Goal: Information Seeking & Learning: Check status

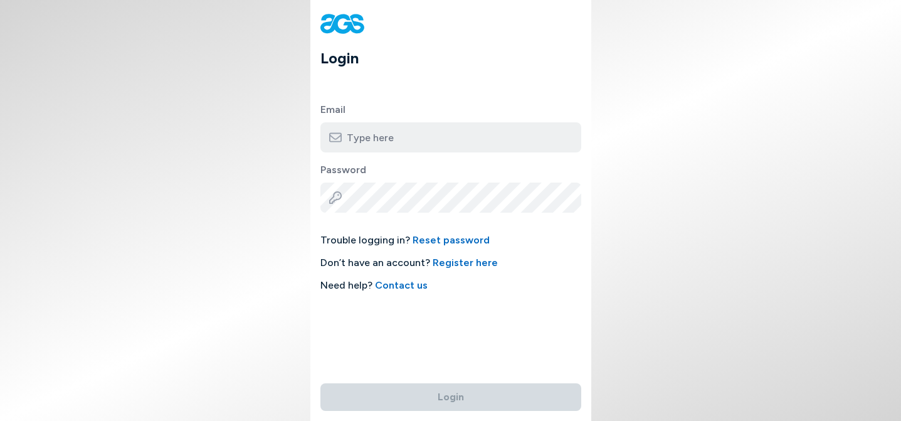
click at [444, 140] on input "email" at bounding box center [450, 137] width 261 height 30
type input "[EMAIL_ADDRESS][DOMAIN_NAME]"
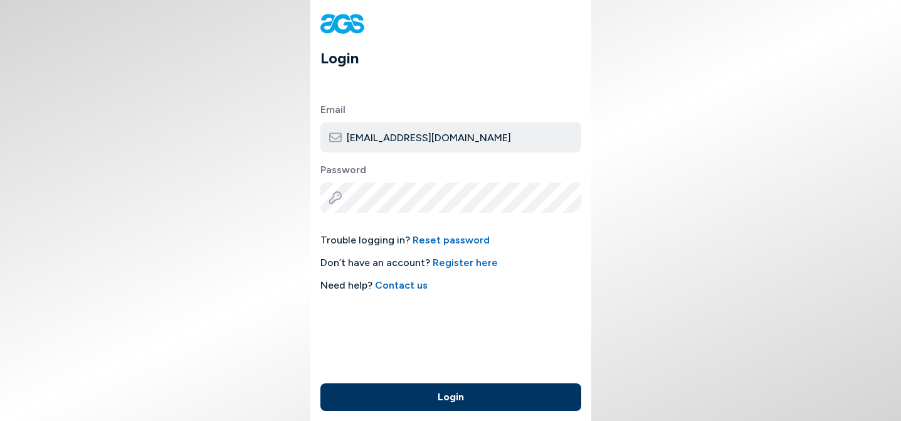
click at [451, 394] on button "Login" at bounding box center [450, 397] width 261 height 28
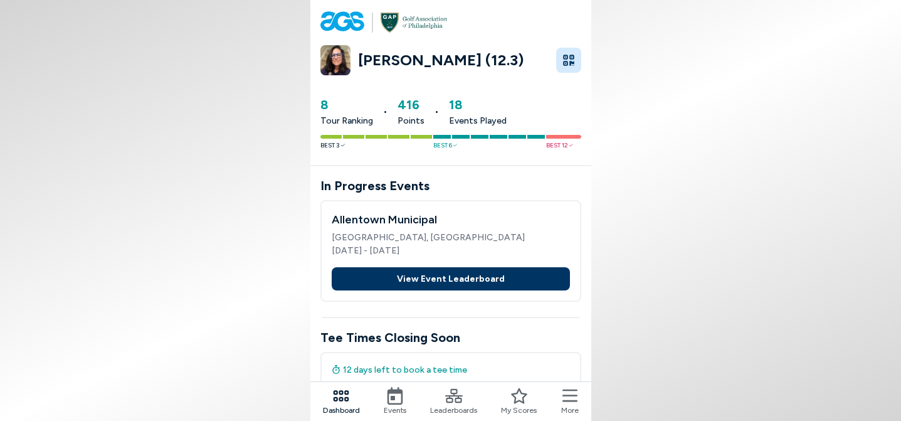
click at [490, 273] on button "View Event Leaderboard" at bounding box center [451, 278] width 238 height 23
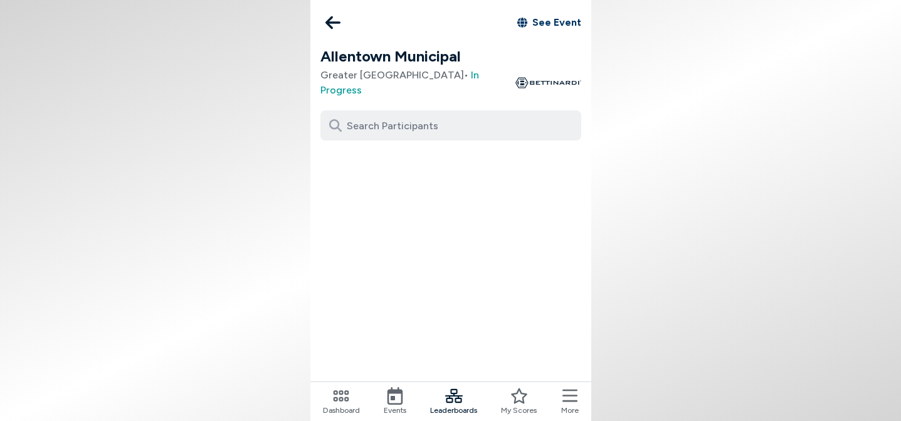
click at [557, 26] on link "See Event" at bounding box center [549, 22] width 64 height 15
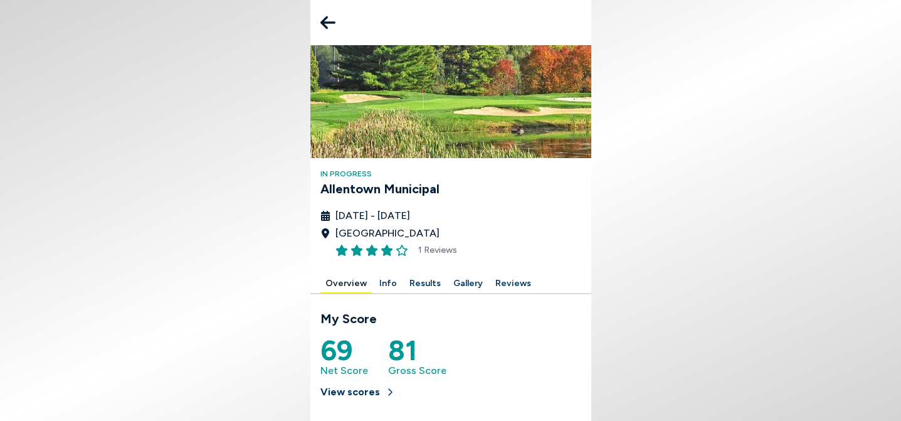
click at [421, 286] on button "Results" at bounding box center [424, 283] width 41 height 19
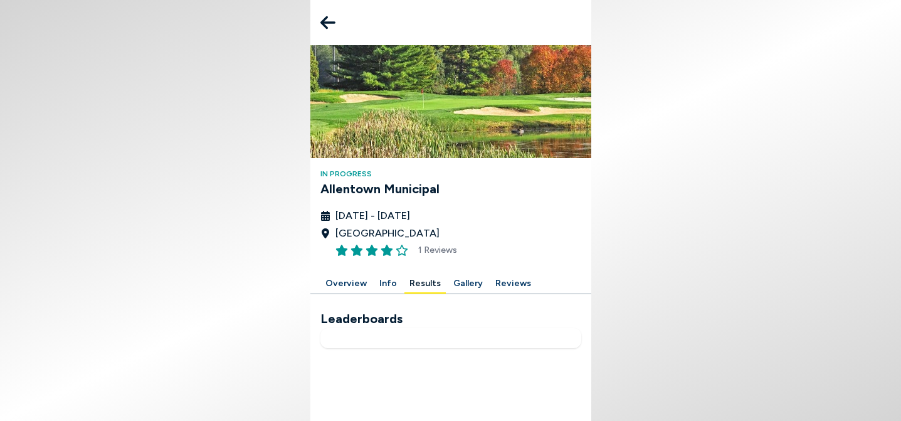
click at [387, 283] on button "Info" at bounding box center [388, 283] width 28 height 19
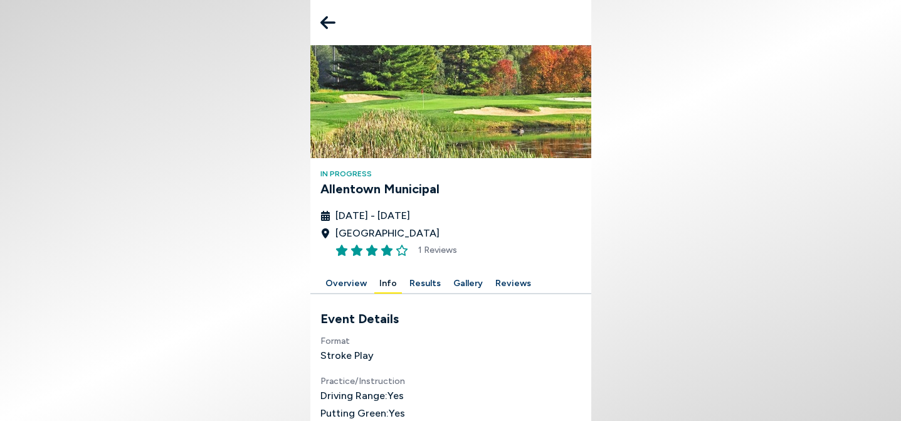
click at [342, 279] on button "Overview" at bounding box center [345, 283] width 51 height 19
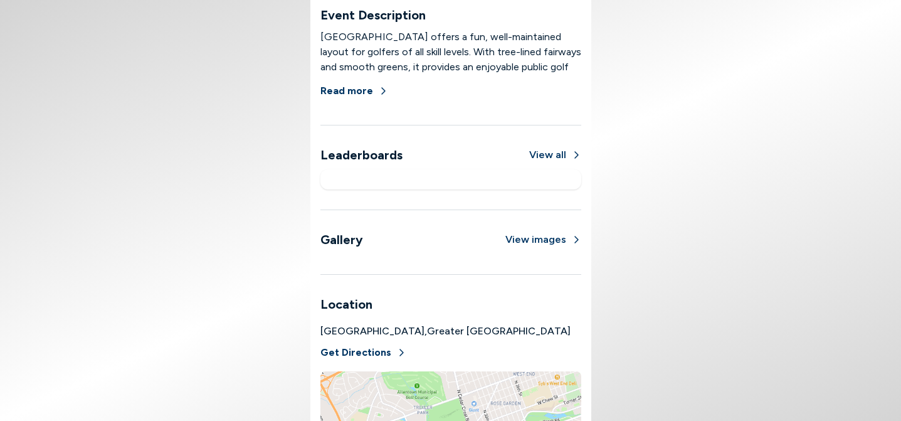
scroll to position [718, 0]
click at [400, 166] on div "My Score 69 Net Score 81 Gross Score View scores Event Details Format Stroke Pl…" at bounding box center [450, 40] width 281 height 933
click at [546, 156] on button "View all" at bounding box center [555, 153] width 52 height 15
